Goal: Information Seeking & Learning: Learn about a topic

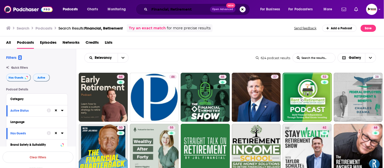
click at [166, 9] on input "Financial, Retirement" at bounding box center [180, 9] width 61 height 8
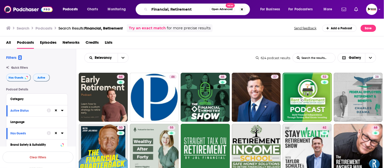
click at [166, 9] on input "Financial, Retirement" at bounding box center [180, 9] width 60 height 8
paste input "grief"
click at [175, 9] on input "grief," at bounding box center [180, 9] width 60 height 8
paste input "death"
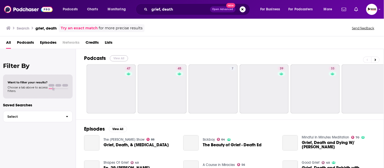
click at [122, 57] on button "View All" at bounding box center [119, 58] width 18 height 6
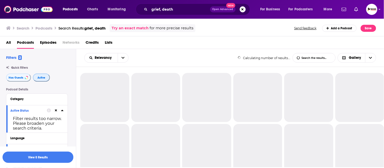
click at [37, 76] on span "Active" at bounding box center [41, 77] width 8 height 3
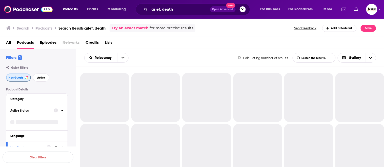
click at [17, 77] on span "Has Guests" at bounding box center [16, 77] width 15 height 3
click at [43, 77] on span "Active" at bounding box center [41, 77] width 8 height 3
click at [22, 77] on span "Has Guests" at bounding box center [15, 77] width 15 height 3
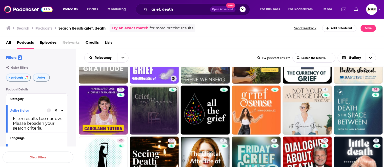
scroll to position [197, 0]
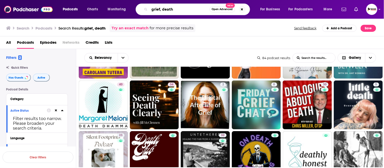
drag, startPoint x: 182, startPoint y: 8, endPoint x: 140, endPoint y: 8, distance: 42.0
click at [140, 8] on div "grief, death Open Advanced New" at bounding box center [193, 10] width 114 height 12
paste input "chronic illness"
paste input "healthcare"
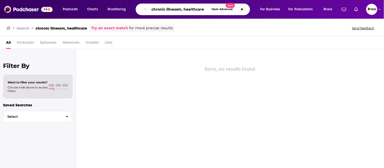
drag, startPoint x: 181, startPoint y: 9, endPoint x: 186, endPoint y: 24, distance: 14.8
click at [181, 9] on input "chronic illnessm, healthcare" at bounding box center [180, 9] width 60 height 8
type input "chronic illness, healthcare"
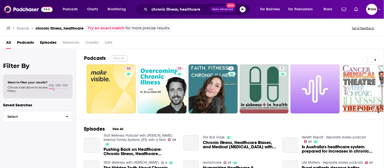
click at [118, 58] on button "View All" at bounding box center [119, 58] width 18 height 6
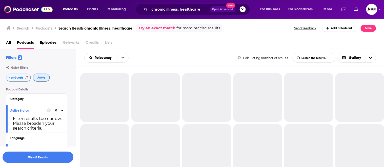
click at [38, 79] on span "Active" at bounding box center [41, 77] width 8 height 3
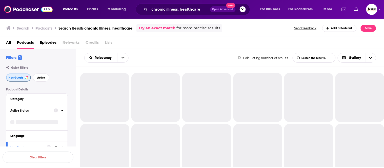
click at [17, 78] on span "Has Guests" at bounding box center [16, 77] width 15 height 3
click at [43, 79] on span "Active" at bounding box center [41, 77] width 8 height 3
click at [19, 78] on span "Has Guests" at bounding box center [15, 77] width 15 height 3
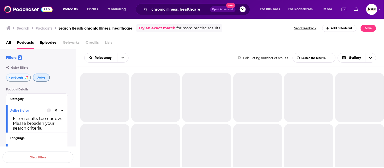
click at [41, 80] on button "Active" at bounding box center [41, 78] width 17 height 8
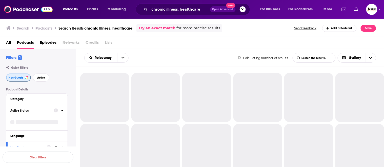
click at [18, 79] on span "Has Guests" at bounding box center [16, 77] width 15 height 3
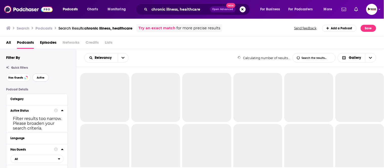
click at [40, 79] on span "Active" at bounding box center [41, 77] width 8 height 3
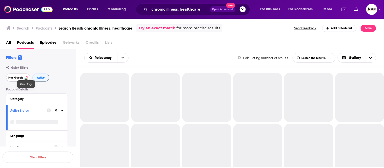
click at [16, 77] on span "Has Guests" at bounding box center [15, 77] width 15 height 3
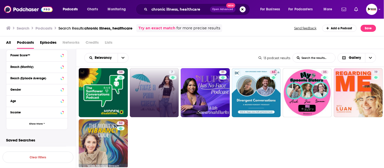
scroll to position [56, 0]
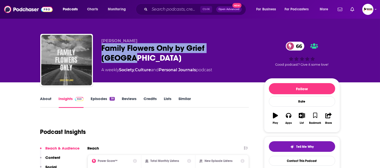
drag, startPoint x: 97, startPoint y: 51, endPoint x: 248, endPoint y: 53, distance: 151.4
click at [248, 53] on div "Kathie Stritch Family Flowers Only by Grief Ireland 66 A weekly Society , Cultu…" at bounding box center [190, 61] width 300 height 55
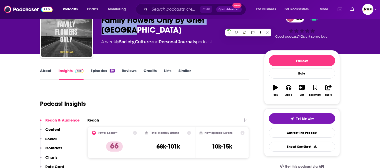
click at [55, 146] on p "Contacts" at bounding box center [54, 148] width 17 height 5
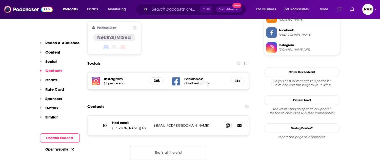
scroll to position [406, 0]
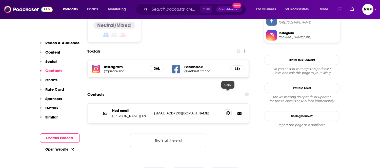
click at [227, 111] on icon at bounding box center [228, 113] width 4 height 4
drag, startPoint x: 61, startPoint y: 43, endPoint x: 77, endPoint y: 58, distance: 21.7
click at [61, 43] on p "Reach & Audience" at bounding box center [63, 43] width 34 height 5
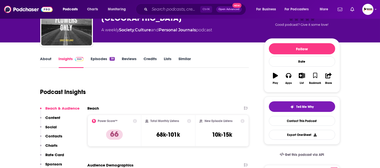
scroll to position [0, 0]
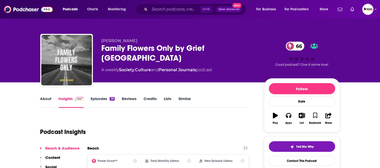
drag, startPoint x: 130, startPoint y: 41, endPoint x: 103, endPoint y: 42, distance: 27.1
click at [103, 42] on p "Kathie Stritch" at bounding box center [179, 40] width 154 height 5
copy span "Kathie Stritch"
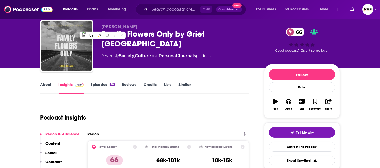
scroll to position [28, 0]
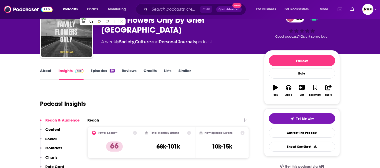
click at [48, 68] on link "About" at bounding box center [45, 74] width 11 height 12
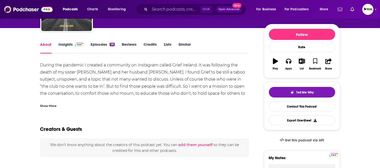
scroll to position [56, 0]
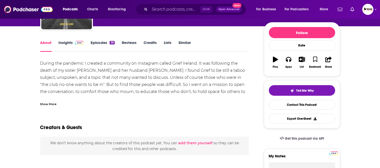
click at [61, 42] on link "Insights" at bounding box center [71, 46] width 25 height 12
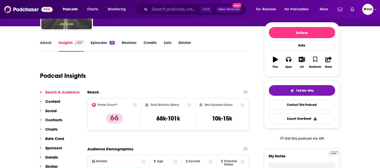
click at [59, 119] on p "Contacts" at bounding box center [54, 120] width 17 height 5
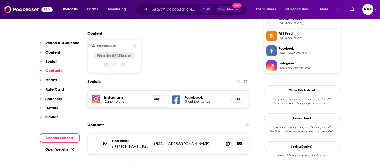
scroll to position [406, 0]
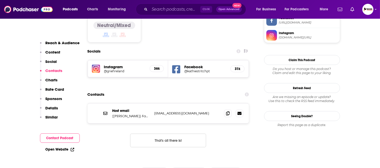
click at [69, 149] on link "Open Website" at bounding box center [60, 150] width 29 height 4
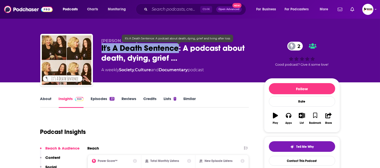
drag, startPoint x: 99, startPoint y: 50, endPoint x: 178, endPoint y: 50, distance: 78.7
click at [178, 50] on div "Carrie Smith It's A Death Sentence: A podcast about death, dying, grief … 2 A w…" at bounding box center [190, 61] width 300 height 55
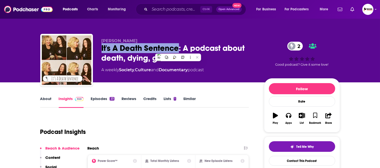
copy h2 "It's A Death Sentence"
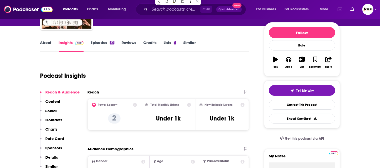
click at [61, 121] on p "Contacts" at bounding box center [54, 120] width 17 height 5
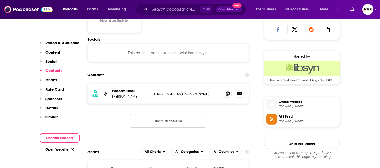
scroll to position [339, 0]
click at [227, 95] on icon at bounding box center [228, 93] width 4 height 4
click at [68, 44] on p "Reach & Audience" at bounding box center [63, 43] width 34 height 5
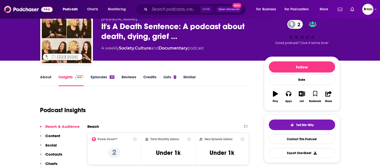
scroll to position [0, 0]
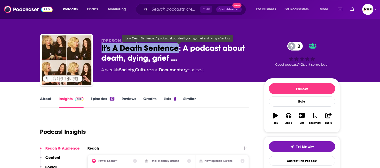
drag, startPoint x: 97, startPoint y: 47, endPoint x: 178, endPoint y: 49, distance: 80.8
click at [178, 49] on div "Carrie Smith It's A Death Sentence: A podcast about death, dying, grief … 2 A w…" at bounding box center [190, 61] width 300 height 55
copy h2 "It's A Death Sentence"
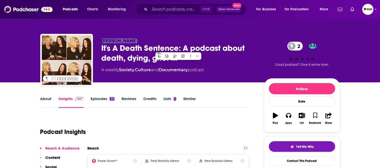
drag, startPoint x: 96, startPoint y: 39, endPoint x: 131, endPoint y: 40, distance: 34.7
click at [131, 40] on div "Carrie Smith It's A Death Sentence: A podcast about death, dying, grief … 2 A w…" at bounding box center [190, 61] width 300 height 55
copy span "Carrie Smith"
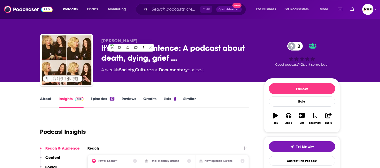
drag, startPoint x: 0, startPoint y: 87, endPoint x: 14, endPoint y: 89, distance: 14.6
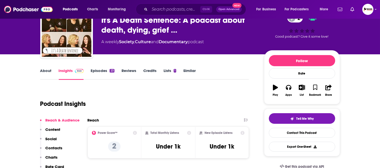
click at [57, 149] on p "Contacts" at bounding box center [54, 148] width 17 height 5
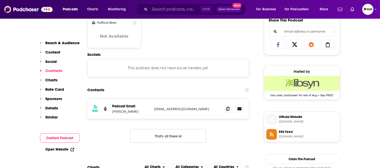
scroll to position [339, 0]
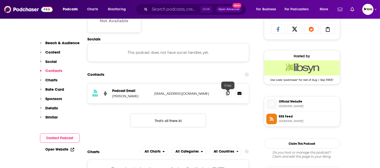
click at [227, 94] on icon at bounding box center [228, 93] width 4 height 4
click at [65, 151] on link "Open Website" at bounding box center [60, 150] width 29 height 4
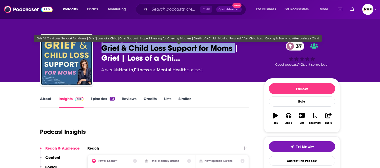
drag, startPoint x: 235, startPoint y: 52, endPoint x: 103, endPoint y: 51, distance: 131.9
click at [103, 51] on span "Grief & Child Loss Support for Moms | Grief | Loss of a Chi…" at bounding box center [179, 53] width 154 height 20
copy h2 "Grief & Child Loss Support for Moms"
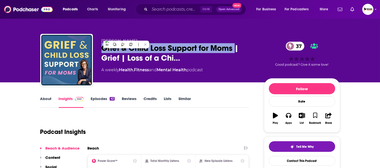
click at [97, 45] on div "Lisa K. Boehm Grief & Child Loss Support for Moms | Grief | Loss of a Chi… 37 A…" at bounding box center [190, 61] width 300 height 55
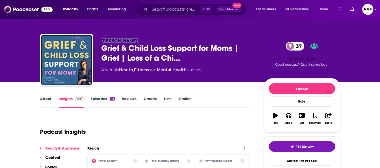
drag, startPoint x: 107, startPoint y: 39, endPoint x: 148, endPoint y: 38, distance: 41.0
click at [148, 38] on div "Lisa K. Boehm Grief & Child Loss Support for Moms | Grief | Loss of a Chi… 37 A…" at bounding box center [190, 61] width 300 height 55
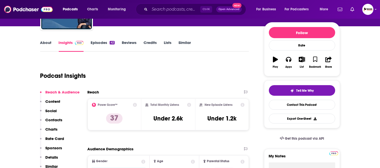
click at [58, 118] on p "Contacts" at bounding box center [54, 120] width 17 height 5
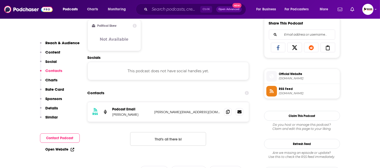
scroll to position [339, 0]
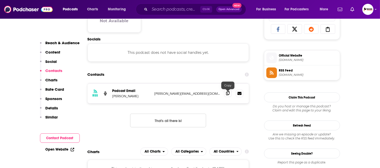
click at [224, 94] on span at bounding box center [228, 94] width 8 height 8
click at [69, 43] on p "Reach & Audience" at bounding box center [63, 43] width 34 height 5
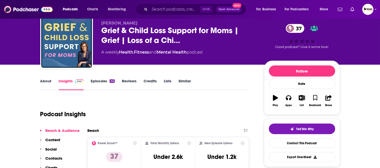
scroll to position [0, 0]
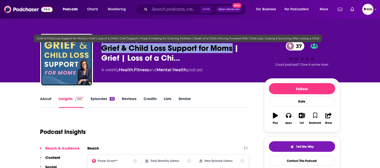
drag, startPoint x: 97, startPoint y: 49, endPoint x: 234, endPoint y: 50, distance: 136.2
click at [234, 50] on div "Lisa K. Boehm Grief & Child Loss Support for Moms | Grief | Loss of a Chi… 37 A…" at bounding box center [190, 61] width 300 height 55
copy h2 "Grief & Child Loss Support for Moms"
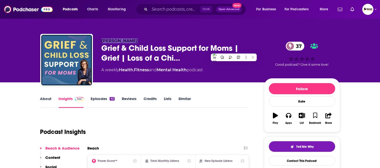
drag, startPoint x: 96, startPoint y: 39, endPoint x: 146, endPoint y: 40, distance: 49.6
click at [139, 39] on div "Lisa K. Boehm Grief & Child Loss Support for Moms | Grief | Loss of a Chi… 37 A…" at bounding box center [190, 61] width 300 height 55
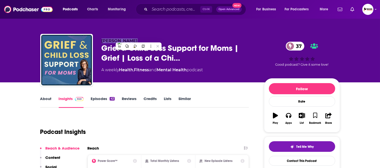
copy span "Lisa K. Boehm"
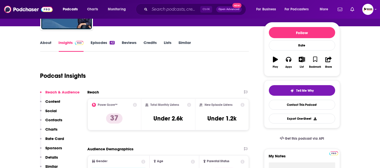
click at [58, 119] on p "Contacts" at bounding box center [54, 120] width 17 height 5
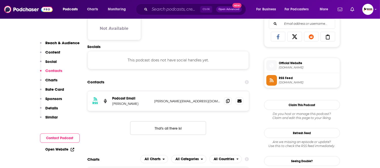
scroll to position [339, 0]
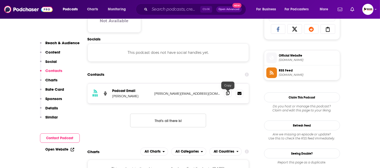
click at [227, 95] on icon at bounding box center [228, 93] width 4 height 4
click at [69, 149] on link "Open Website" at bounding box center [60, 150] width 29 height 4
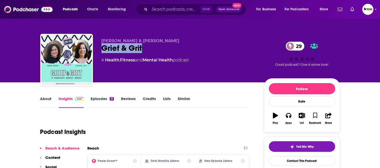
drag, startPoint x: 99, startPoint y: 50, endPoint x: 150, endPoint y: 50, distance: 51.1
click at [150, 50] on div "Greer Mendel & Simonie Levy Grief & Grit 29 A Health , Fitness and Mental Healt…" at bounding box center [190, 61] width 300 height 55
copy h2 "Grief & Grit"
click at [153, 46] on div "Grief & Grit 29" at bounding box center [179, 48] width 154 height 10
drag, startPoint x: 154, startPoint y: 47, endPoint x: 96, endPoint y: 39, distance: 58.5
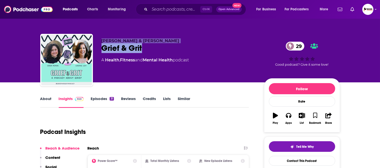
click at [96, 39] on div "Greer Mendel & Simonie Levy Grief & Grit 29 A Health , Fitness and Mental Healt…" at bounding box center [190, 61] width 300 height 55
copy div "Greer Mendel & Simonie Levy Grief & Grit"
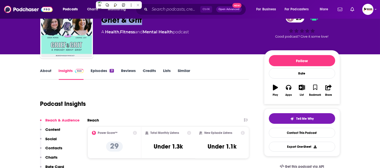
drag, startPoint x: 55, startPoint y: 148, endPoint x: 82, endPoint y: 146, distance: 26.6
click at [55, 148] on p "Contacts" at bounding box center [54, 148] width 17 height 5
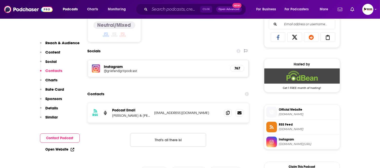
scroll to position [350, 0]
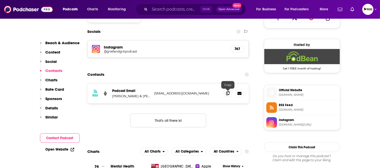
click at [227, 95] on span at bounding box center [228, 94] width 8 height 8
drag, startPoint x: 54, startPoint y: 154, endPoint x: 57, endPoint y: 152, distance: 3.4
click at [54, 154] on div "Open Website" at bounding box center [60, 149] width 40 height 9
click at [57, 151] on link "Open Website" at bounding box center [60, 150] width 29 height 4
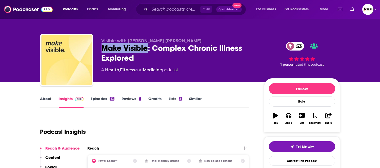
drag, startPoint x: 100, startPoint y: 49, endPoint x: 149, endPoint y: 48, distance: 48.6
click at [149, 48] on div "Visible with [PERSON_NAME] [PERSON_NAME] Make Visible: Complex Chronic Illness …" at bounding box center [190, 61] width 300 height 55
click at [47, 99] on link "About" at bounding box center [45, 102] width 11 height 12
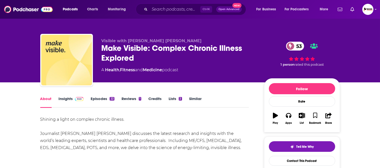
click at [64, 99] on link "Insights" at bounding box center [71, 102] width 25 height 12
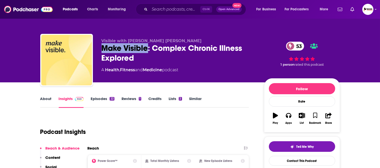
drag, startPoint x: 102, startPoint y: 51, endPoint x: 147, endPoint y: 51, distance: 45.1
click at [147, 51] on div "Make Visible: Complex Chronic Illness Explored 53" at bounding box center [179, 53] width 154 height 20
copy h2 "Make Visible"
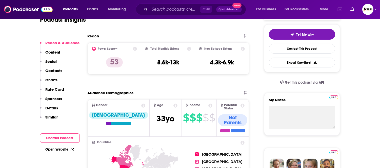
drag, startPoint x: 55, startPoint y: 69, endPoint x: 61, endPoint y: 75, distance: 8.8
click at [55, 69] on p "Contacts" at bounding box center [54, 70] width 17 height 5
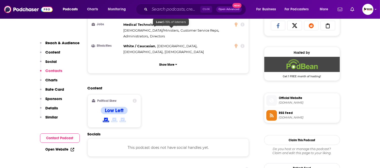
scroll to position [402, 0]
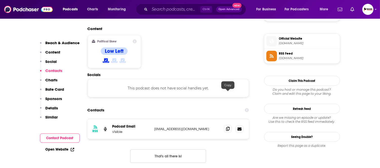
click at [227, 125] on span at bounding box center [228, 129] width 8 height 8
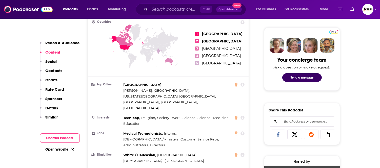
click at [72, 41] on p "Reach & Audience" at bounding box center [63, 43] width 34 height 5
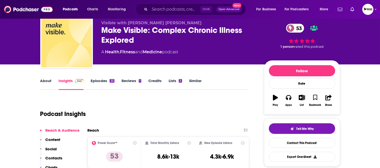
scroll to position [0, 0]
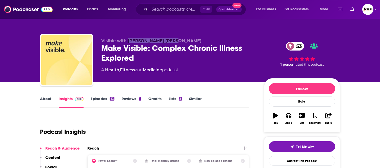
drag, startPoint x: 172, startPoint y: 41, endPoint x: 128, endPoint y: 42, distance: 44.3
click at [128, 42] on p "Visible with Emily Kate Stephens" at bounding box center [179, 40] width 154 height 5
copy span "Emily Kate Stephens"
click at [43, 100] on link "About" at bounding box center [45, 102] width 11 height 12
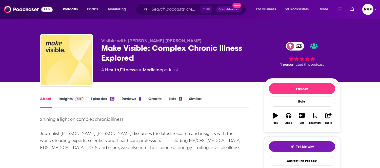
click at [62, 100] on link "Insights" at bounding box center [71, 102] width 25 height 12
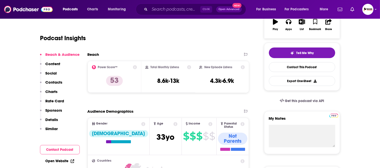
scroll to position [141, 0]
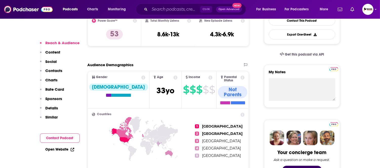
click at [58, 73] on p "Contacts" at bounding box center [54, 70] width 17 height 5
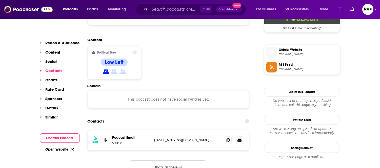
scroll to position [402, 0]
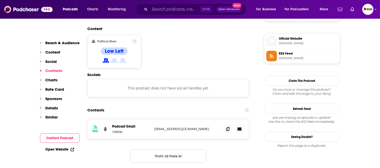
click at [60, 150] on link "Open Website" at bounding box center [60, 150] width 29 height 4
click at [226, 127] on icon at bounding box center [228, 129] width 4 height 4
click at [52, 43] on p "Reach & Audience" at bounding box center [63, 43] width 34 height 5
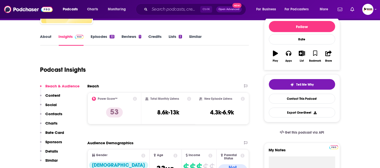
scroll to position [0, 0]
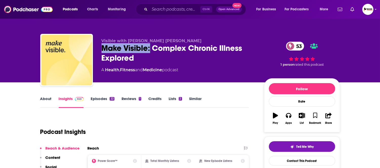
drag, startPoint x: 101, startPoint y: 49, endPoint x: 150, endPoint y: 49, distance: 48.9
click at [150, 49] on div "Visible with Emily Kate Stephens Make Visible: Complex Chronic Illness Explored…" at bounding box center [190, 61] width 300 height 55
click at [102, 51] on div "Make Visible: Complex Chronic Illness Explored 53" at bounding box center [179, 53] width 154 height 20
drag, startPoint x: 98, startPoint y: 51, endPoint x: 151, endPoint y: 53, distance: 53.0
click at [149, 51] on div "Visible with Emily Kate Stephens Make Visible: Complex Chronic Illness Explored…" at bounding box center [190, 61] width 300 height 55
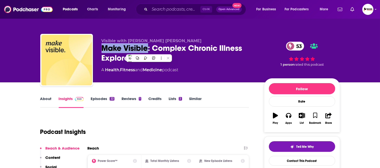
copy h2 "Make Visible"
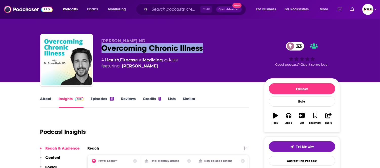
drag, startPoint x: 100, startPoint y: 51, endPoint x: 214, endPoint y: 51, distance: 114.4
click at [214, 51] on div "[PERSON_NAME] ND Overcoming Chronic Illness 33 A Health , Fitness and Medicine …" at bounding box center [190, 61] width 300 height 55
copy h2 "Overcoming Chronic Illness"
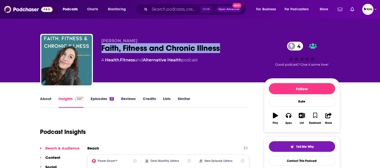
drag, startPoint x: 101, startPoint y: 53, endPoint x: 226, endPoint y: 50, distance: 124.6
click at [226, 50] on div "[PERSON_NAME] Faith, Fitness and Chronic Illness 4 A Health , Fitness and Alter…" at bounding box center [190, 61] width 300 height 55
copy h2 "Faith, Fitness and Chronic Illness"
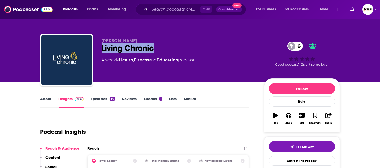
drag, startPoint x: 99, startPoint y: 49, endPoint x: 171, endPoint y: 50, distance: 71.9
click at [166, 49] on div "[PERSON_NAME] Living Chronic 6 A weekly Health , Fitness and Education podcast …" at bounding box center [190, 61] width 300 height 55
copy h2 "Living Chronic"
drag, startPoint x: 145, startPoint y: 39, endPoint x: 98, endPoint y: 40, distance: 47.6
click at [98, 40] on div "[PERSON_NAME] Living Chronic 6 A weekly Health , Fitness and Education podcast …" at bounding box center [190, 61] width 300 height 55
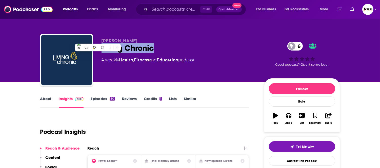
copy span "[PERSON_NAME]"
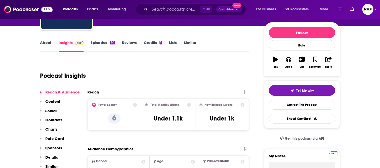
click at [57, 118] on p "Contacts" at bounding box center [54, 120] width 17 height 5
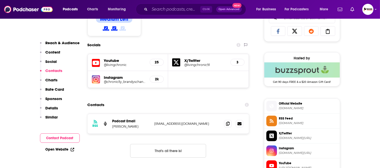
scroll to position [367, 0]
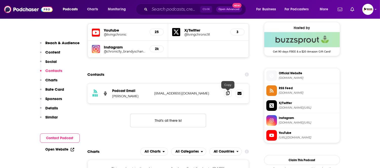
click at [227, 96] on span at bounding box center [228, 94] width 8 height 8
click at [67, 150] on link "Open Website" at bounding box center [60, 150] width 29 height 4
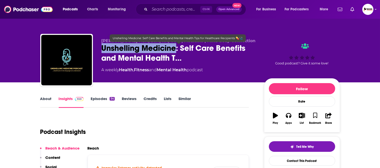
drag, startPoint x: 101, startPoint y: 51, endPoint x: 175, endPoint y: 52, distance: 73.7
click at [175, 52] on span "Unshelling Medicine: Self Care Benefits and Mental Health T…" at bounding box center [179, 53] width 154 height 20
copy h2 "Unshelling Medicine"
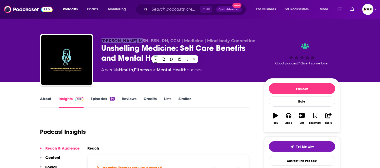
drag, startPoint x: 97, startPoint y: 40, endPoint x: 135, endPoint y: 35, distance: 38.6
click at [135, 35] on div "Idongesit Obeya MSN, BSN, RN, CCM | Medicine | Mind-body Connection Unshelling …" at bounding box center [190, 61] width 300 height 55
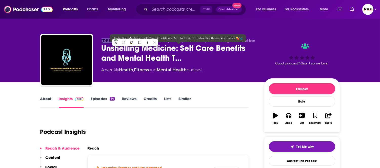
copy span "Idongesit Obeya"
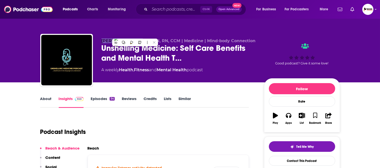
click at [49, 100] on link "About" at bounding box center [45, 102] width 11 height 12
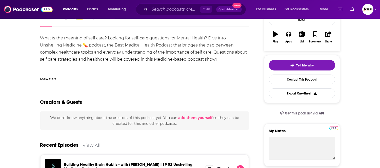
scroll to position [84, 0]
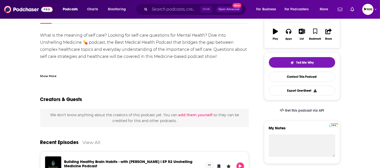
click at [55, 77] on div "Show More" at bounding box center [48, 75] width 16 height 5
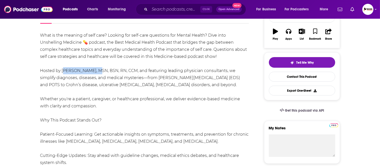
drag, startPoint x: 62, startPoint y: 72, endPoint x: 94, endPoint y: 73, distance: 32.4
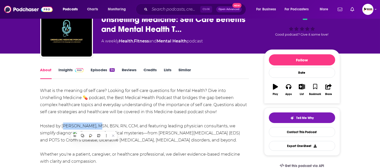
scroll to position [0, 0]
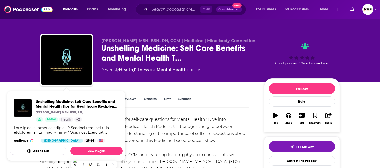
click at [6, 60] on div "Idongesit Obeya MSN, BSN, RN, CCM | Medicine | Mind-body Connection Unshelling …" at bounding box center [190, 41] width 380 height 83
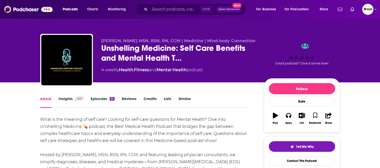
click at [69, 100] on link "Insights" at bounding box center [71, 102] width 25 height 12
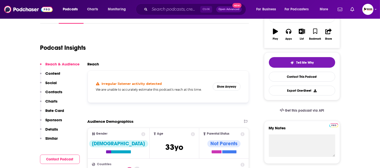
click at [62, 90] on p "Contacts" at bounding box center [54, 92] width 17 height 5
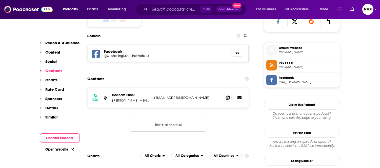
scroll to position [351, 0]
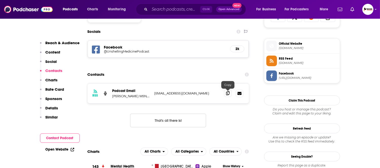
click at [227, 95] on icon at bounding box center [228, 93] width 4 height 4
click at [53, 149] on link "Open Website" at bounding box center [60, 150] width 29 height 4
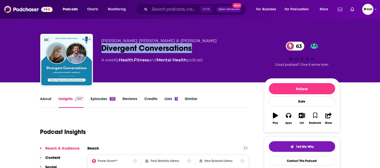
drag, startPoint x: 158, startPoint y: 49, endPoint x: 99, endPoint y: 49, distance: 59.0
click at [99, 49] on div "[PERSON_NAME] [PERSON_NAME] & [PERSON_NAME] Divergent Conversations 63 A weekly…" at bounding box center [190, 61] width 300 height 55
click at [46, 100] on link "About" at bounding box center [45, 102] width 11 height 12
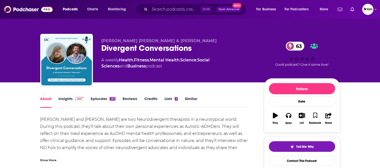
click at [46, 161] on div "Show More" at bounding box center [48, 160] width 16 height 5
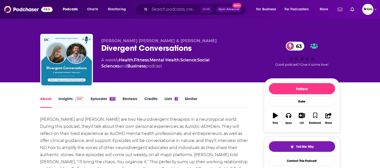
click at [65, 99] on link "Insights" at bounding box center [71, 102] width 25 height 12
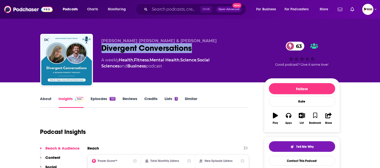
drag, startPoint x: 203, startPoint y: 49, endPoint x: 102, endPoint y: 48, distance: 100.5
click at [101, 49] on div "Megan Anna Neff & Patrick Casale Divergent Conversations 63 A weekly Health , F…" at bounding box center [190, 61] width 300 height 55
copy h2 "Divergent Conversations"
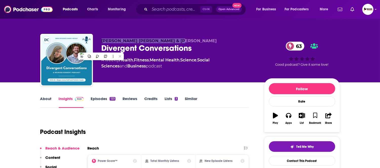
drag, startPoint x: 97, startPoint y: 42, endPoint x: 199, endPoint y: 49, distance: 102.1
click at [174, 41] on div "Megan Anna Neff & Patrick Casale Divergent Conversations 63 A weekly Health , F…" at bounding box center [190, 61] width 300 height 55
copy span "Megan Anna Neff & Patrick Casale"
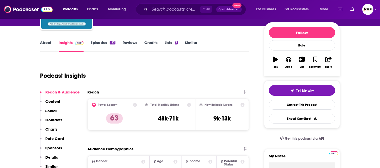
drag, startPoint x: 56, startPoint y: 120, endPoint x: 59, endPoint y: 120, distance: 3.0
click at [56, 120] on p "Contacts" at bounding box center [54, 120] width 17 height 5
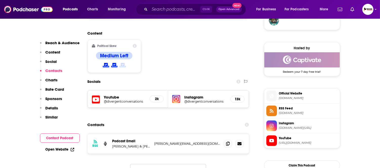
scroll to position [412, 0]
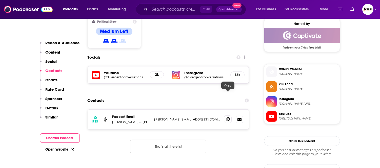
click at [226, 117] on icon at bounding box center [228, 119] width 4 height 4
click at [68, 149] on link "Open Website" at bounding box center [60, 150] width 29 height 4
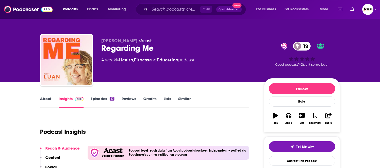
click at [48, 99] on link "About" at bounding box center [45, 102] width 11 height 12
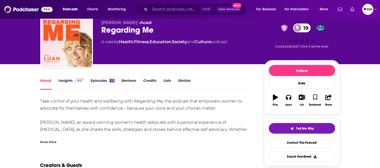
scroll to position [28, 0]
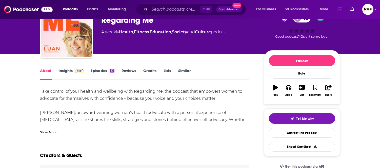
click at [55, 132] on div "Show More" at bounding box center [48, 132] width 16 height 5
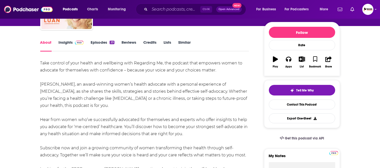
scroll to position [84, 0]
